Goal: Find specific page/section: Find specific page/section

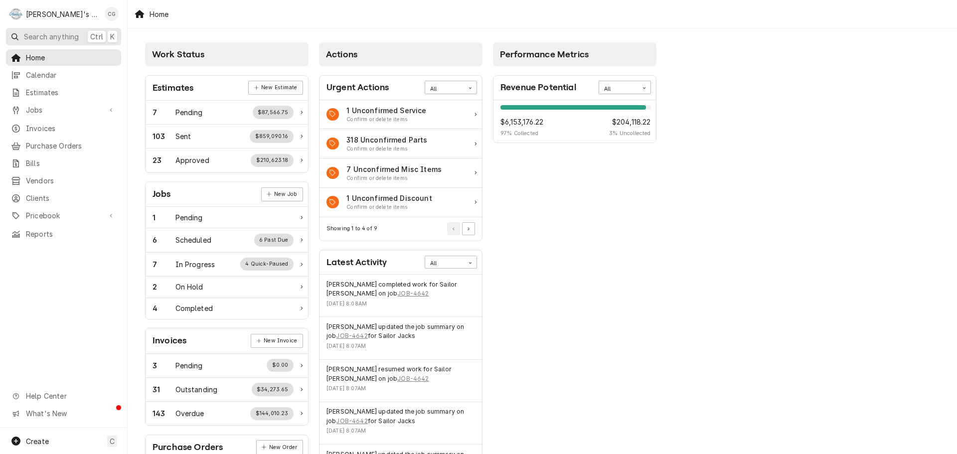
click at [27, 40] on span "Search anything" at bounding box center [51, 36] width 55 height 10
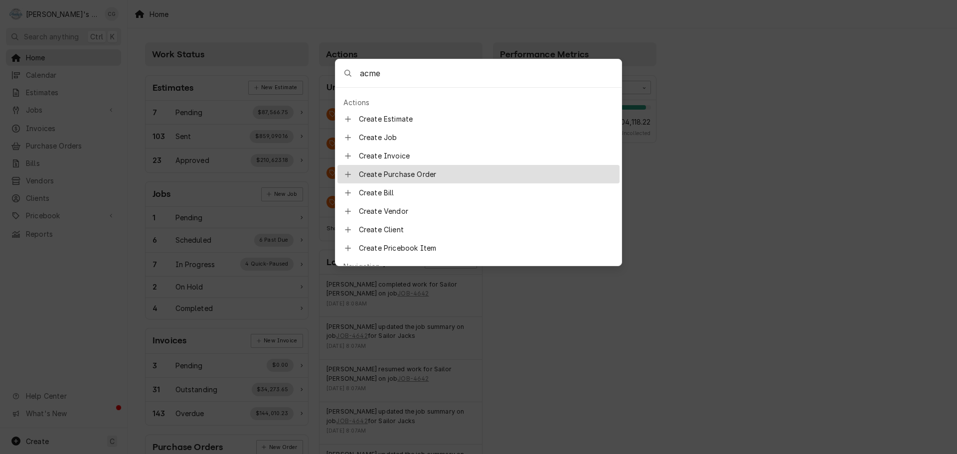
scroll to position [648, 0]
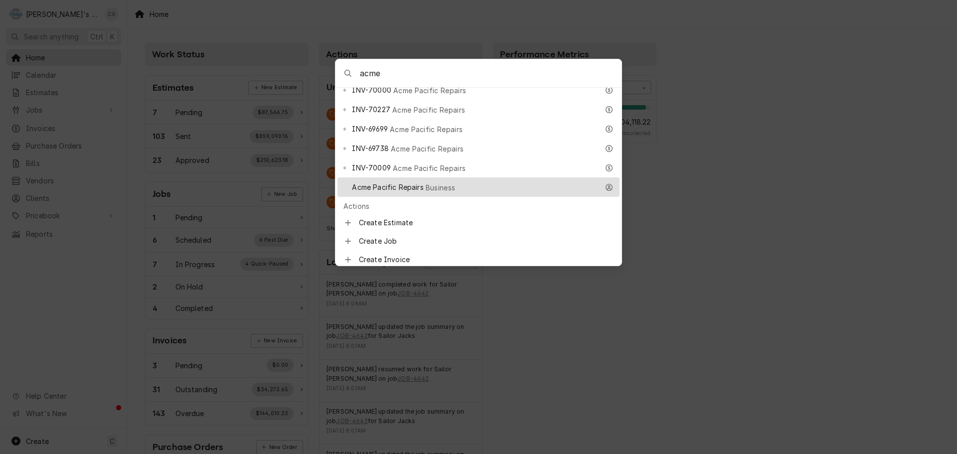
type input "acme"
click at [452, 181] on div "Acme Pacific Repairs Business" at bounding box center [475, 186] width 246 height 11
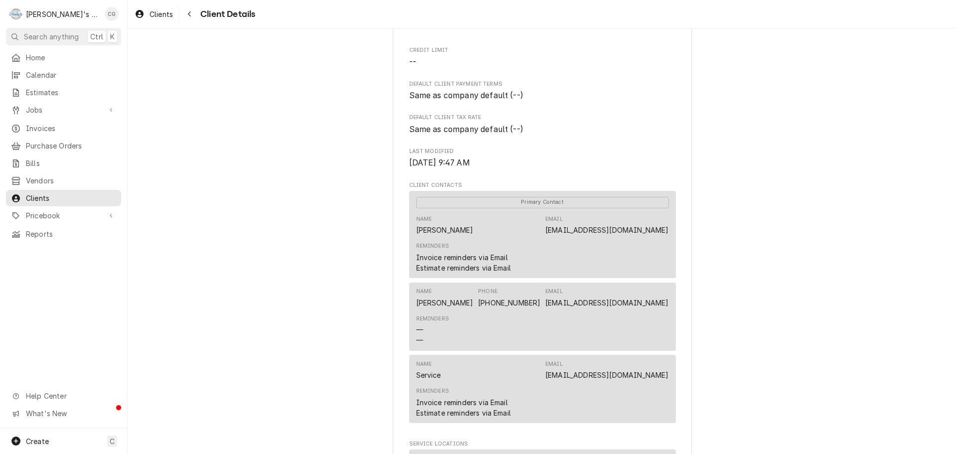
scroll to position [199, 0]
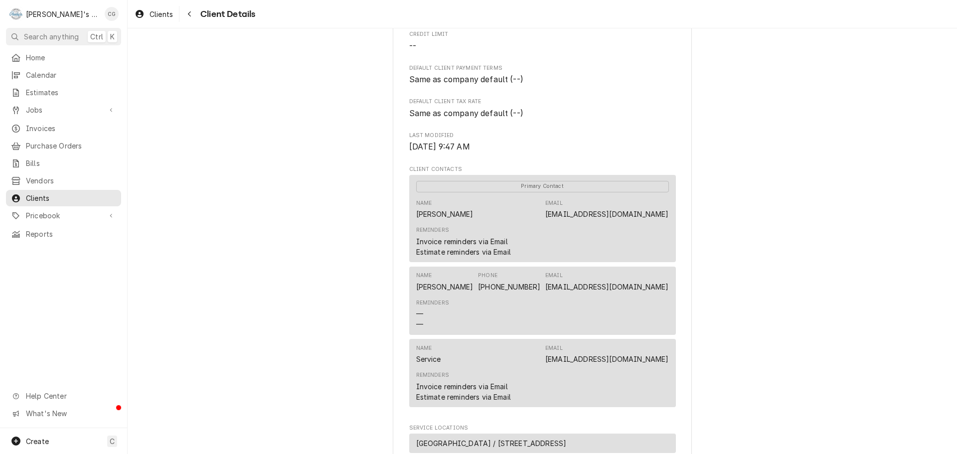
click at [241, 275] on div "Acme Pacific Repairs Client Type Business Industry Type Commercial Billing Addr…" at bounding box center [542, 394] width 829 height 1130
drag, startPoint x: 239, startPoint y: 293, endPoint x: 231, endPoint y: 286, distance: 10.2
click at [239, 292] on div "Acme Pacific Repairs Client Type Business Industry Type Commercial Billing Addr…" at bounding box center [542, 394] width 829 height 1130
drag, startPoint x: 51, startPoint y: 55, endPoint x: 58, endPoint y: 57, distance: 7.3
click at [51, 55] on span "Home" at bounding box center [71, 57] width 90 height 10
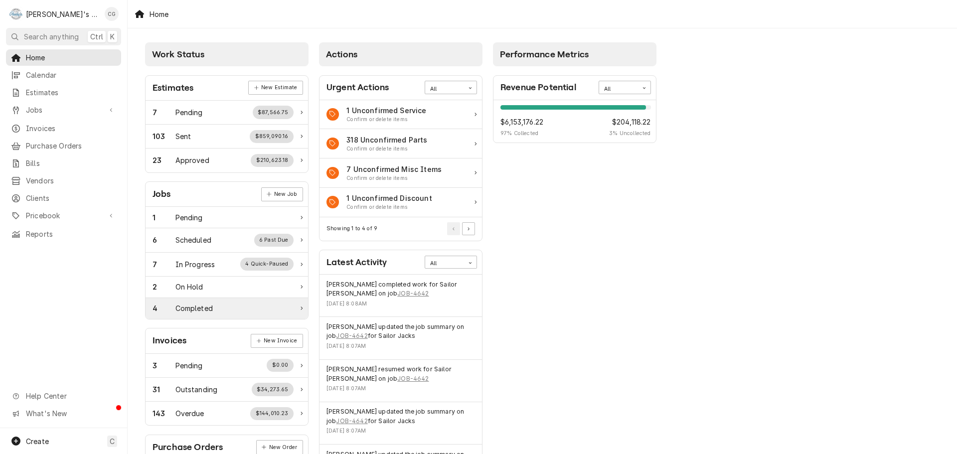
click at [229, 301] on div "4 Completed" at bounding box center [227, 308] width 162 height 21
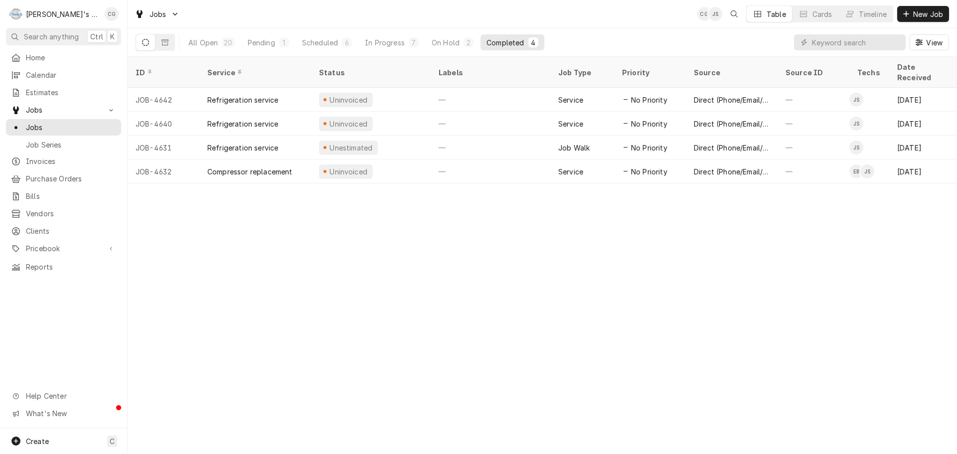
click at [669, 267] on div "ID Service Status Labels Job Type Priority Source Source ID Techs Date Received…" at bounding box center [542, 255] width 829 height 397
click at [89, 59] on span "Home" at bounding box center [71, 57] width 90 height 10
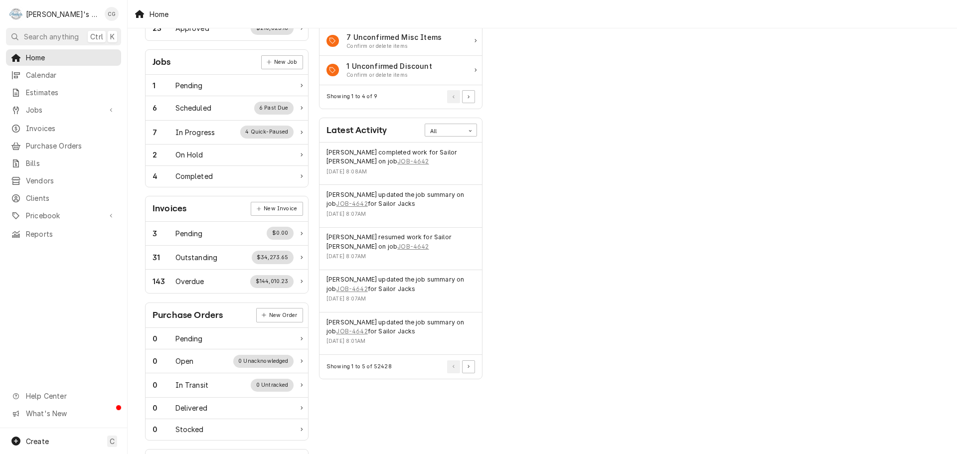
scroll to position [149, 0]
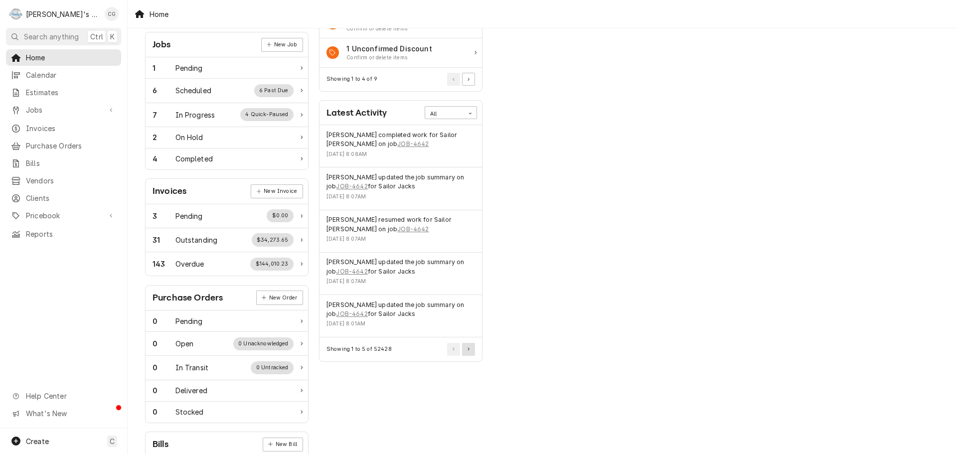
click at [469, 350] on icon "Pagination Controls" at bounding box center [468, 348] width 2 height 3
